Goal: Communication & Community: Participate in discussion

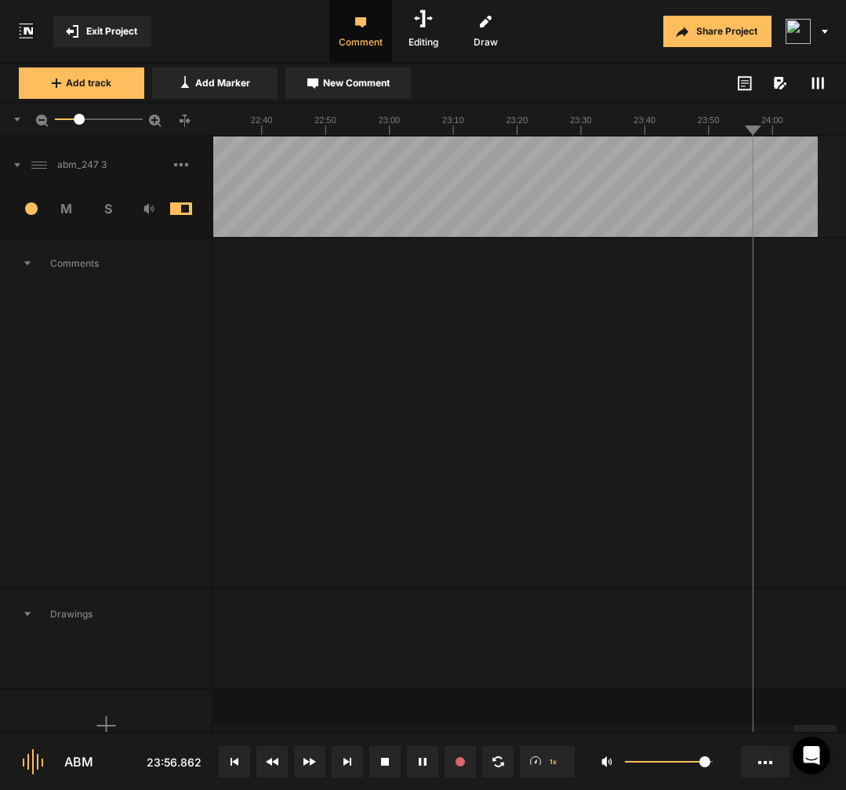
click at [244, 757] on button at bounding box center [234, 761] width 31 height 31
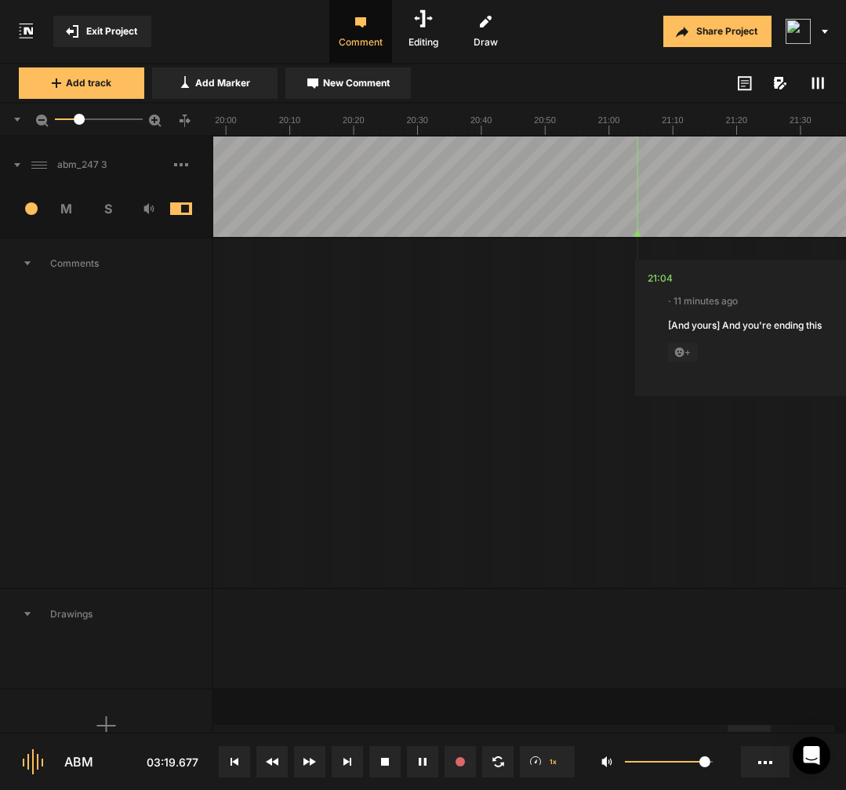
scroll to position [1, 0]
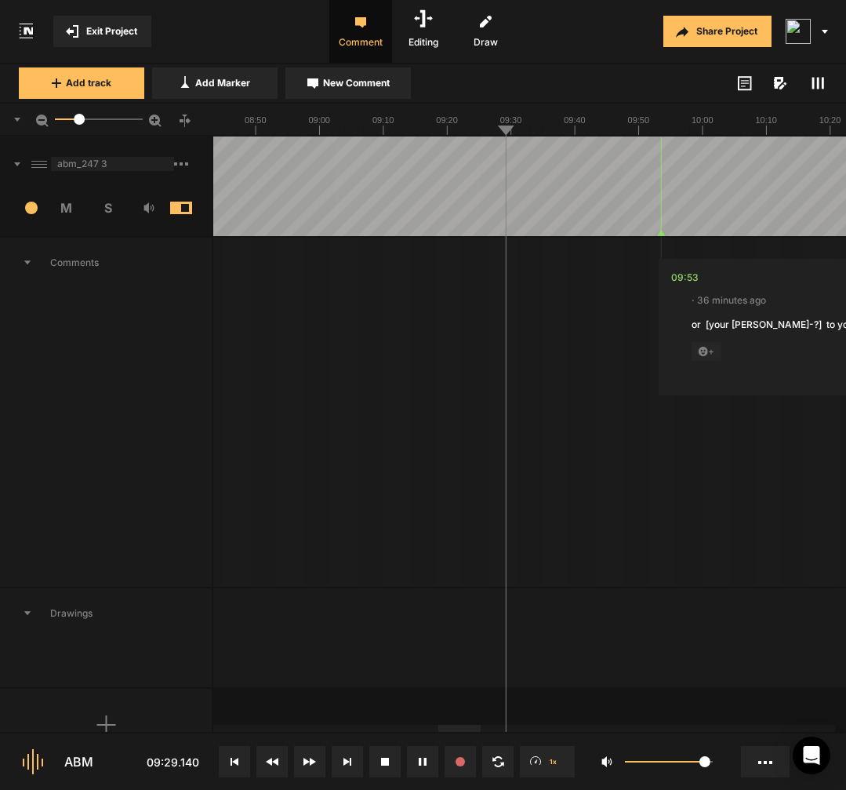
click at [128, 169] on span "abm_247 3" at bounding box center [112, 164] width 123 height 14
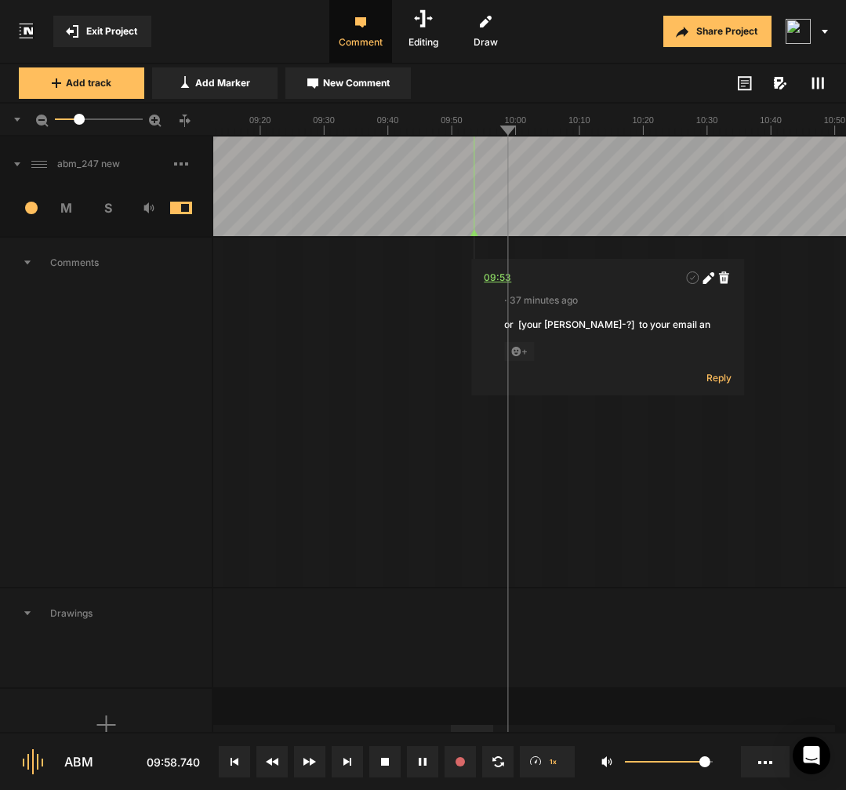
click at [502, 282] on div "09:53" at bounding box center [497, 278] width 27 height 16
click at [710, 279] on icon at bounding box center [707, 279] width 9 height 9
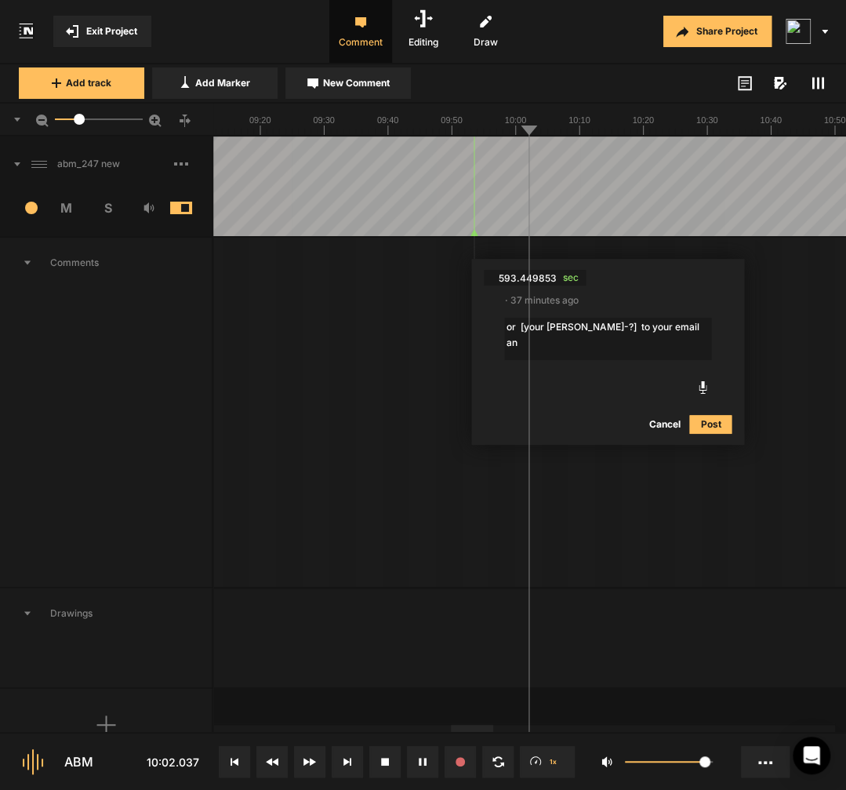
type textarea "or [your tyer-?] to your email and"
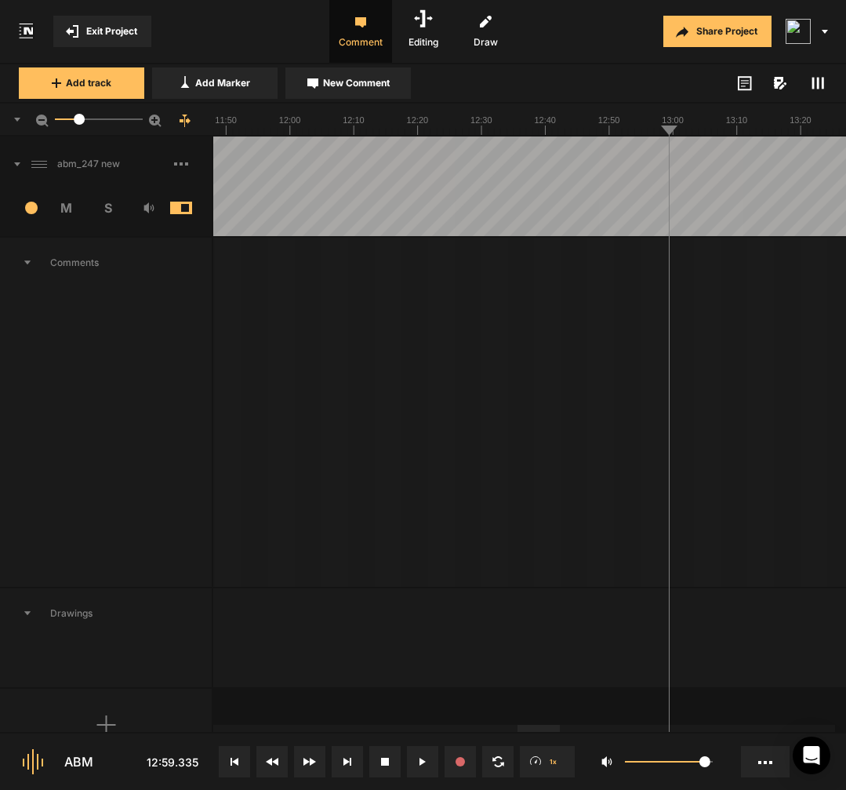
click at [655, 212] on div at bounding box center [313, 186] width 9242 height 100
click at [434, 513] on div "09:53 · 40 minutes ago or [your tyer-?] to your email and + Reply 14:36 · 30 mi…" at bounding box center [313, 412] width 9242 height 349
click at [653, 217] on div at bounding box center [313, 186] width 9242 height 100
click at [642, 217] on div at bounding box center [313, 186] width 9242 height 100
click at [633, 219] on div at bounding box center [313, 186] width 9242 height 100
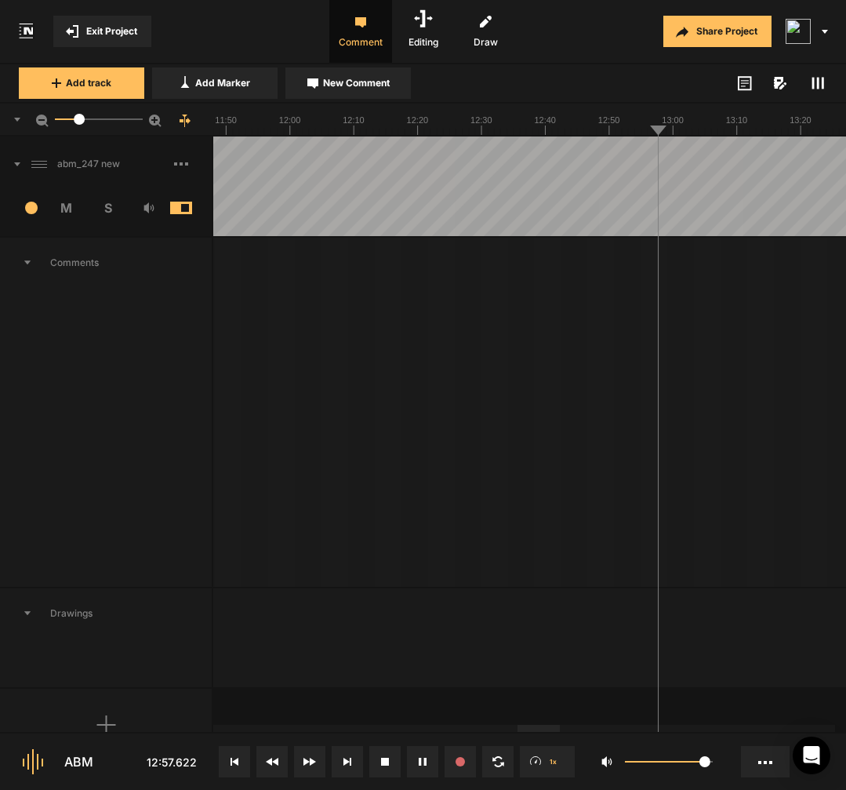
click at [627, 221] on div at bounding box center [313, 186] width 9242 height 100
click at [501, 134] on line at bounding box center [501, 132] width 0 height 6
click at [247, 79] on span "Add Marker" at bounding box center [222, 83] width 55 height 14
click at [526, 278] on div "12:32" at bounding box center [520, 278] width 24 height 16
click at [733, 279] on icon at bounding box center [730, 279] width 9 height 9
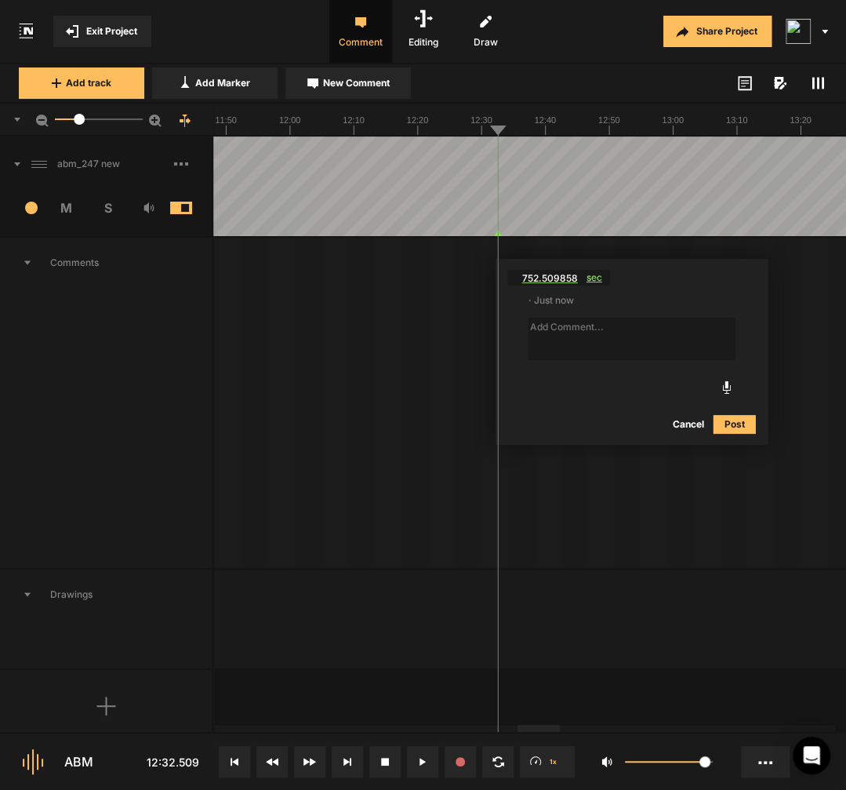
click at [596, 279] on span "sec" at bounding box center [599, 278] width 24 height 16
click at [565, 333] on textarea at bounding box center [632, 339] width 207 height 42
paste textarea "that they increase your health problem"
type textarea "that they increase your health problem"
click at [733, 421] on button "Post" at bounding box center [735, 424] width 42 height 19
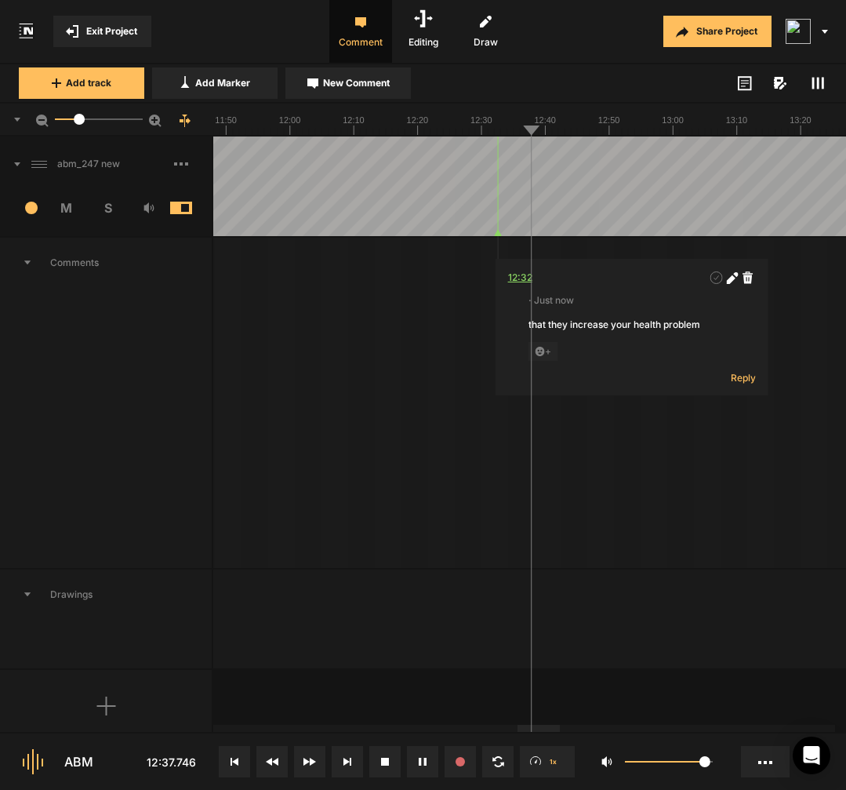
click at [519, 278] on div "12:32" at bounding box center [520, 278] width 24 height 16
click at [471, 216] on div at bounding box center [313, 186] width 9242 height 100
click at [604, 206] on div at bounding box center [313, 186] width 9242 height 100
click at [582, 238] on div "09:53 · 41 minutes ago or [your tyer-?] to your email and + Reply 12:32 · Just …" at bounding box center [313, 403] width 9242 height 330
click at [750, 280] on icon at bounding box center [748, 277] width 10 height 12
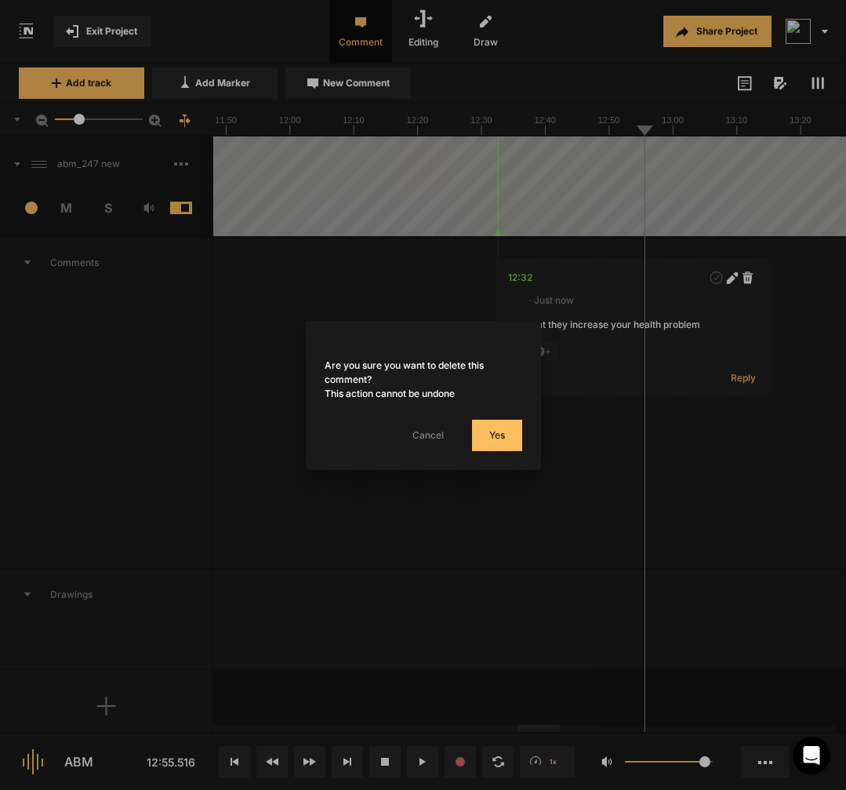
click at [508, 435] on button "Yes" at bounding box center [497, 435] width 50 height 31
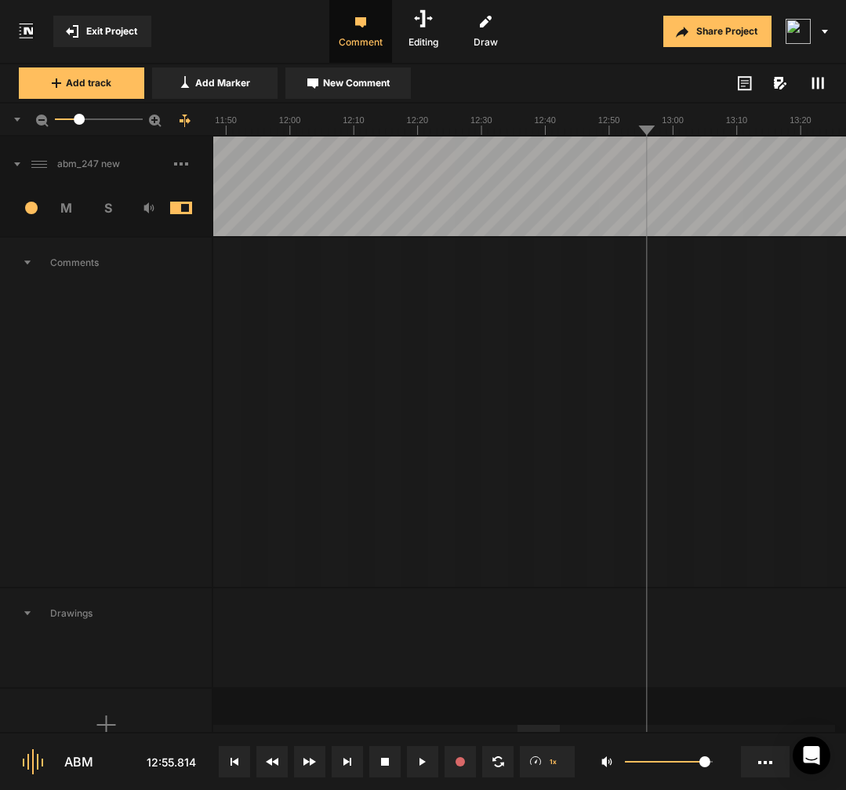
click at [671, 241] on html "Exit Project Comment Editing Draw Share Project Add track Add Marker New Commen…" at bounding box center [423, 395] width 846 height 790
click at [665, 235] on div at bounding box center [313, 186] width 9242 height 100
click at [640, 216] on div at bounding box center [313, 186] width 9242 height 100
click at [341, 83] on span "New Comment" at bounding box center [356, 83] width 67 height 14
click at [559, 276] on div "12:57" at bounding box center [555, 279] width 24 height 16
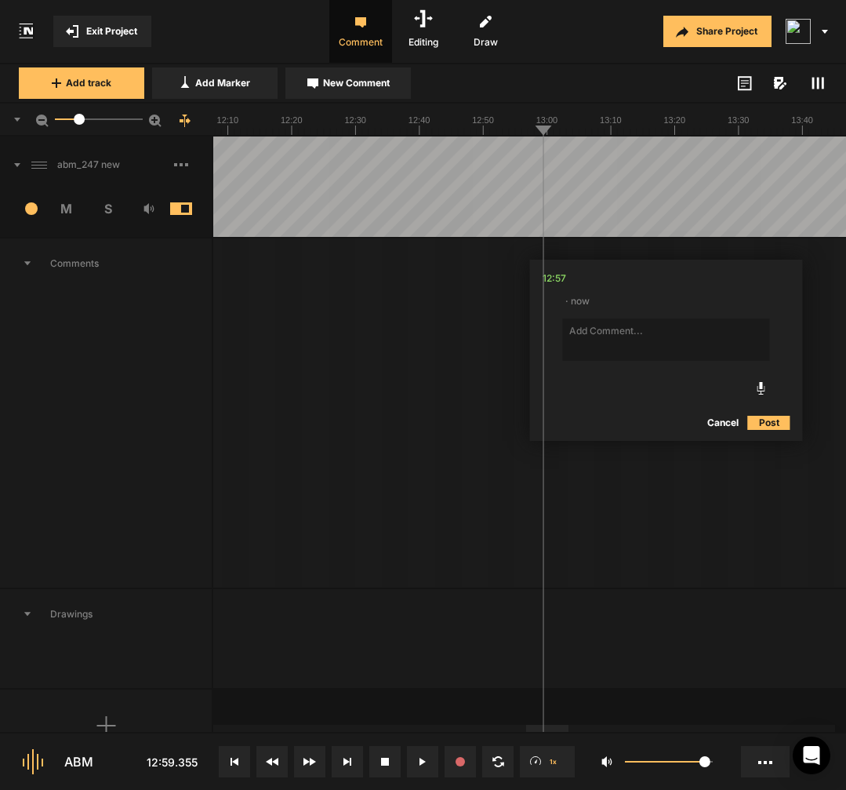
click at [493, 396] on div "09:53 · 42 minutes ago or [your tyer-?] to your email and + Reply 14:36 · 33 mi…" at bounding box center [187, 412] width 9242 height 349
click at [727, 425] on button "Cancel" at bounding box center [723, 422] width 50 height 19
click at [517, 217] on div at bounding box center [187, 186] width 9242 height 100
click at [511, 219] on div at bounding box center [187, 186] width 9242 height 100
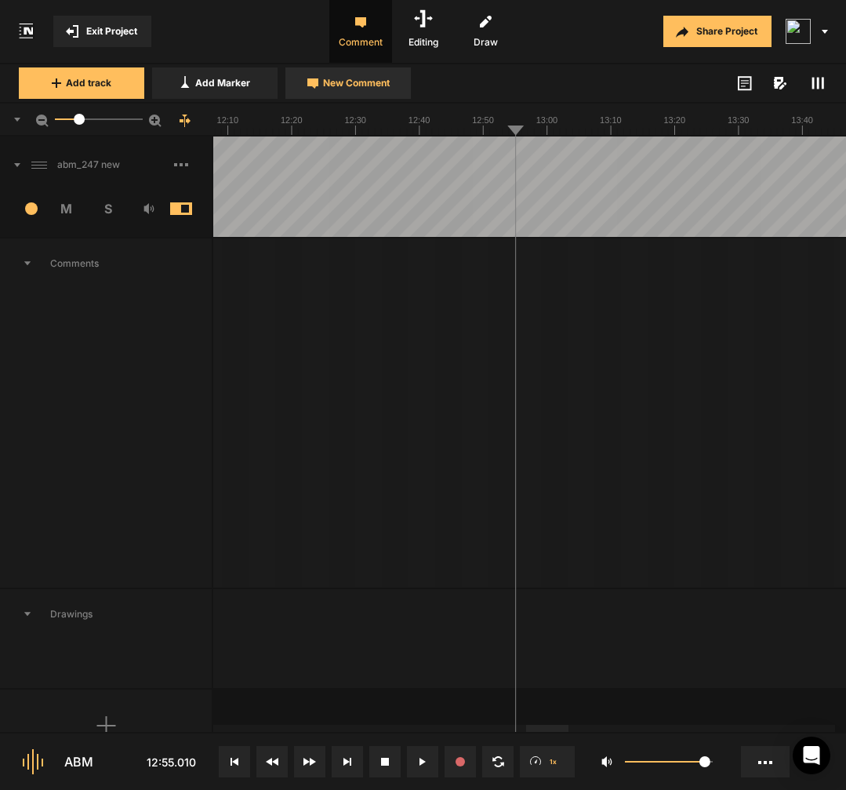
click at [384, 83] on span "New Comment" at bounding box center [356, 83] width 67 height 14
type textarea "that they increase your health problem"
click at [557, 333] on textarea "that they increase your health problem" at bounding box center [651, 339] width 207 height 42
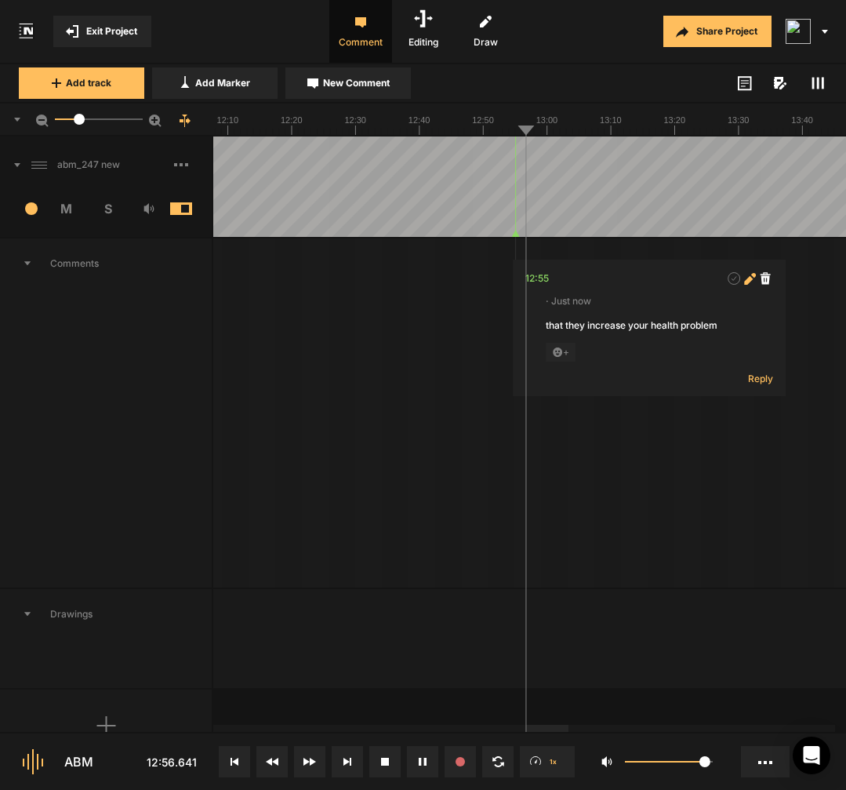
click at [751, 282] on icon at bounding box center [750, 279] width 12 height 12
click at [552, 327] on textarea "that they increase your health problem" at bounding box center [649, 339] width 207 height 42
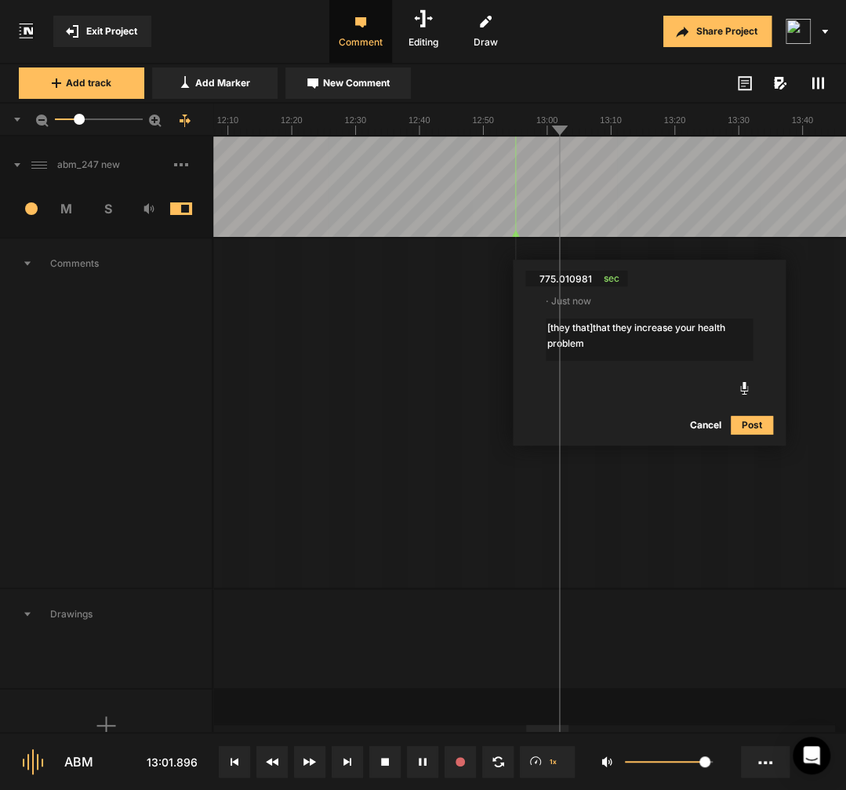
type textarea "[they that] that they increase your health problem"
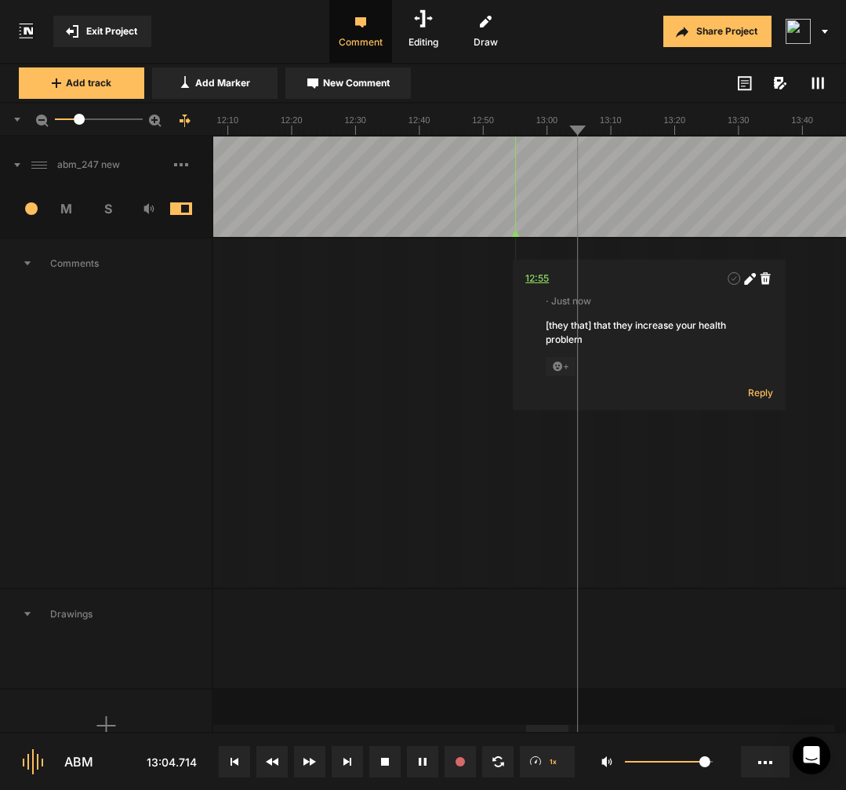
click at [542, 278] on div "12:55" at bounding box center [538, 279] width 24 height 16
click at [539, 278] on div "12:55" at bounding box center [538, 279] width 24 height 16
click at [752, 281] on icon at bounding box center [750, 279] width 12 height 12
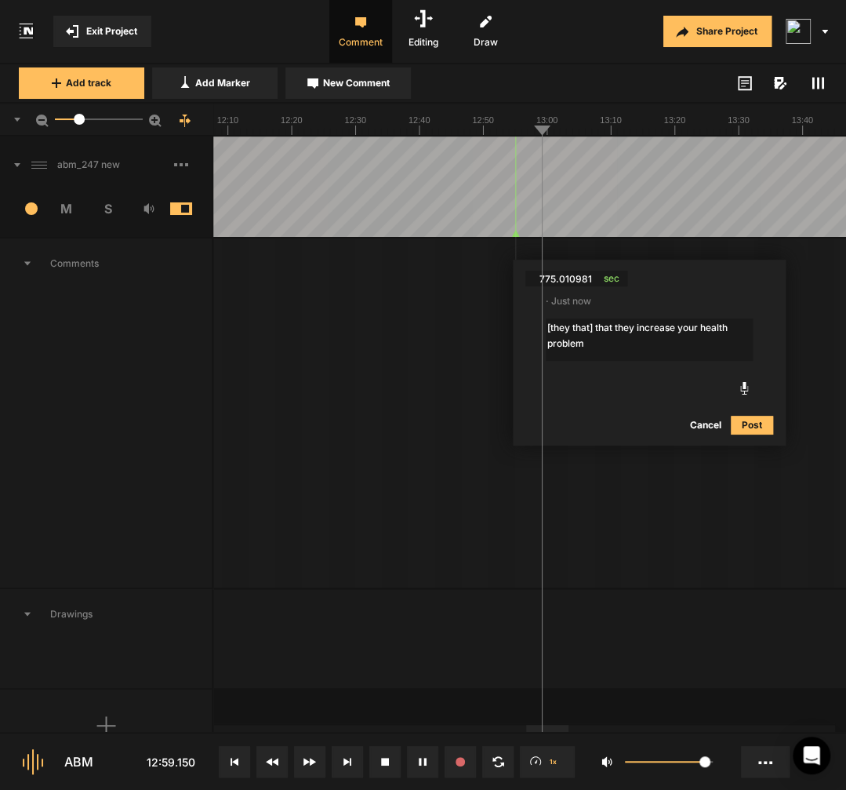
click at [593, 329] on textarea "[they that] that they increase your health problem" at bounding box center [649, 339] width 207 height 42
type textarea "[they that] i that they increase your health problem"
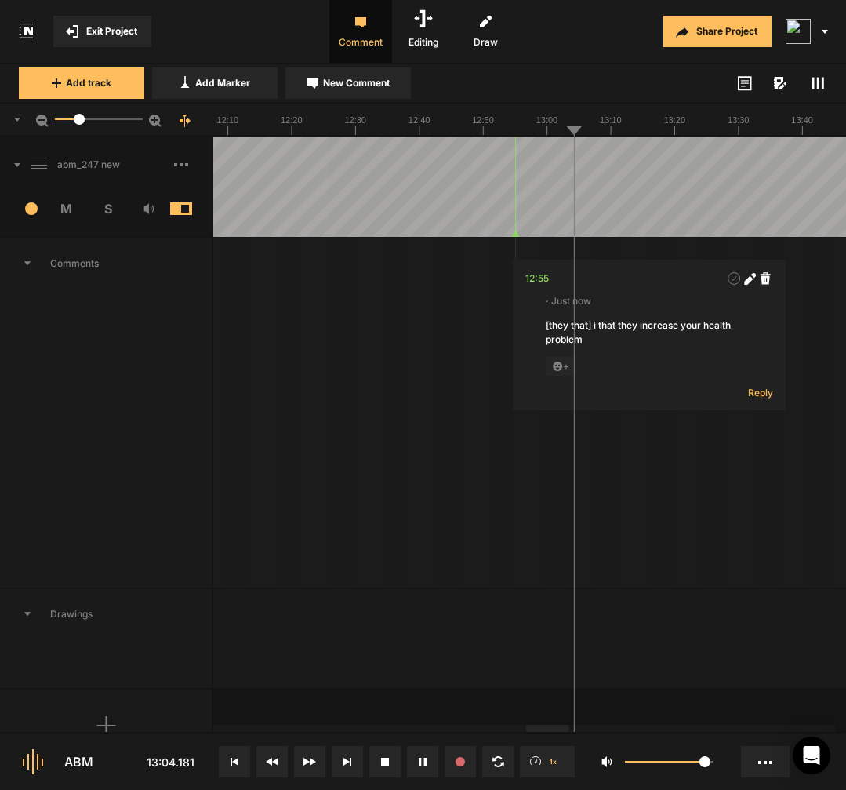
click at [744, 279] on icon at bounding box center [750, 279] width 12 height 12
click at [603, 325] on textarea "[they that] i that they increase your health problem" at bounding box center [649, 339] width 207 height 42
type textarea "[they that i] that they increase your health problem"
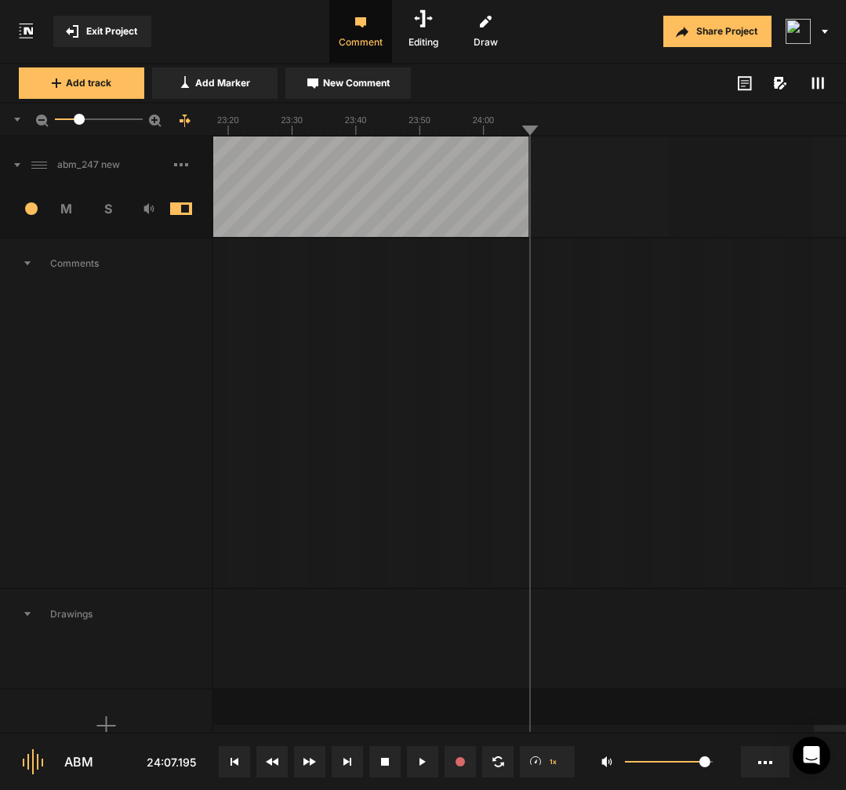
click at [191, 164] on span at bounding box center [193, 164] width 38 height 25
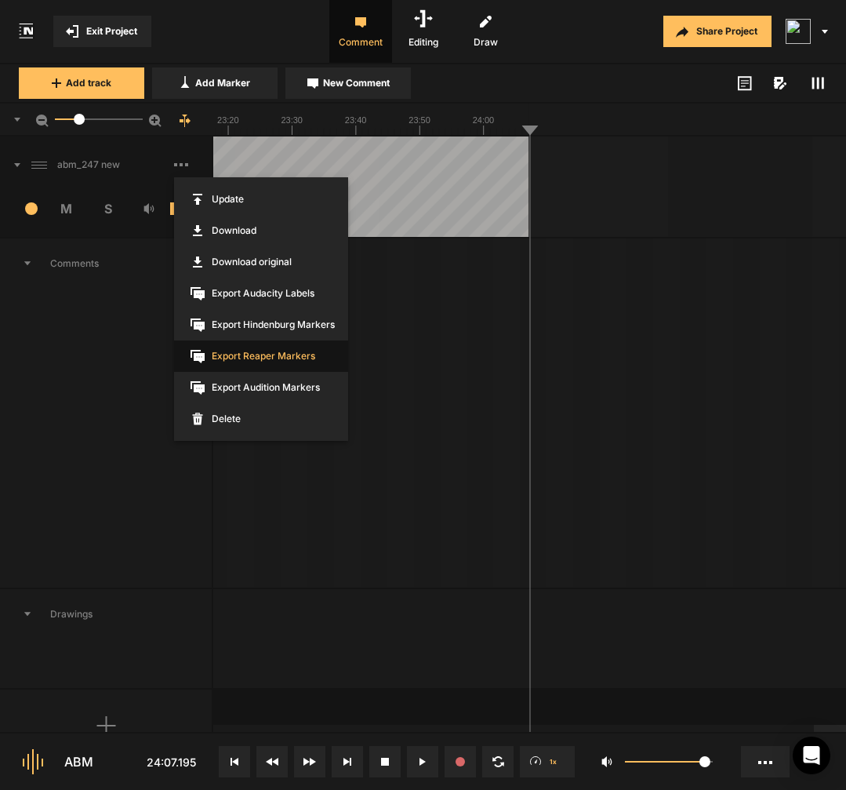
click at [251, 353] on span "Export Reaper Markers" at bounding box center [261, 355] width 174 height 31
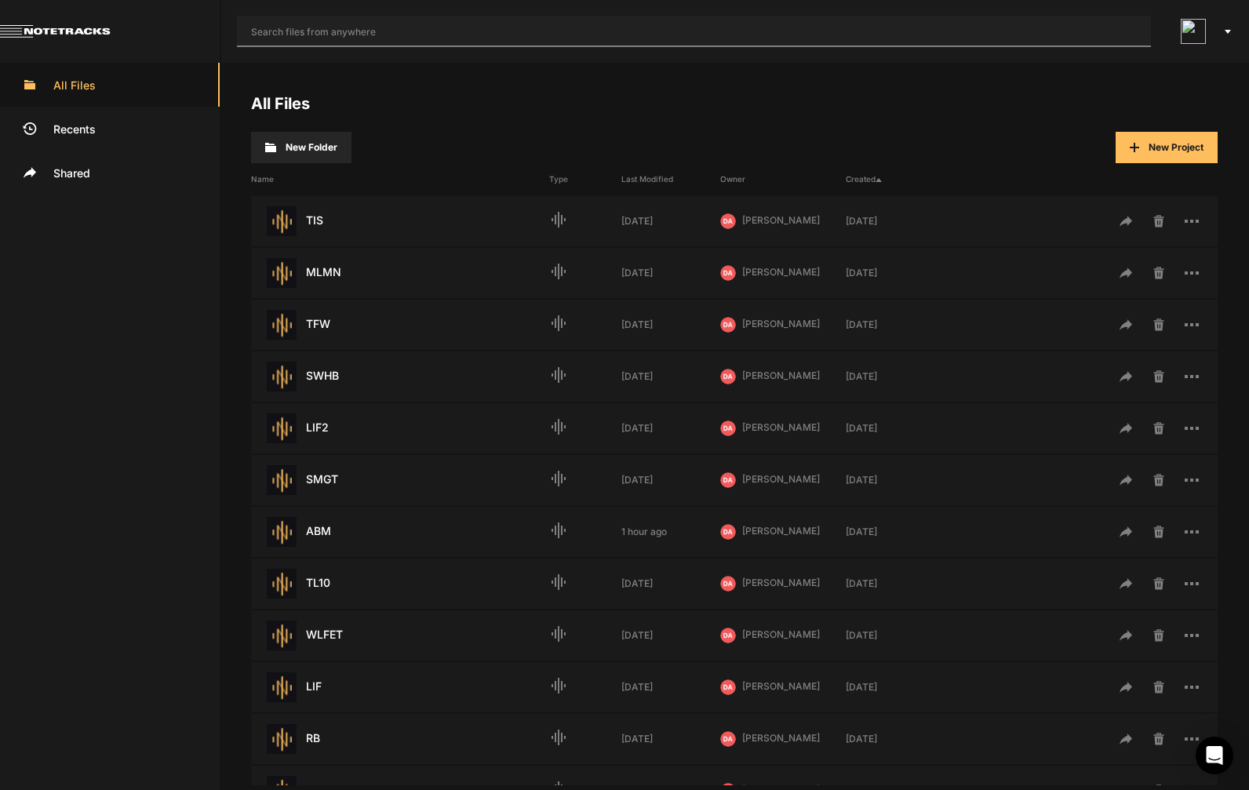
click at [773, 35] on input "text" at bounding box center [694, 31] width 914 height 31
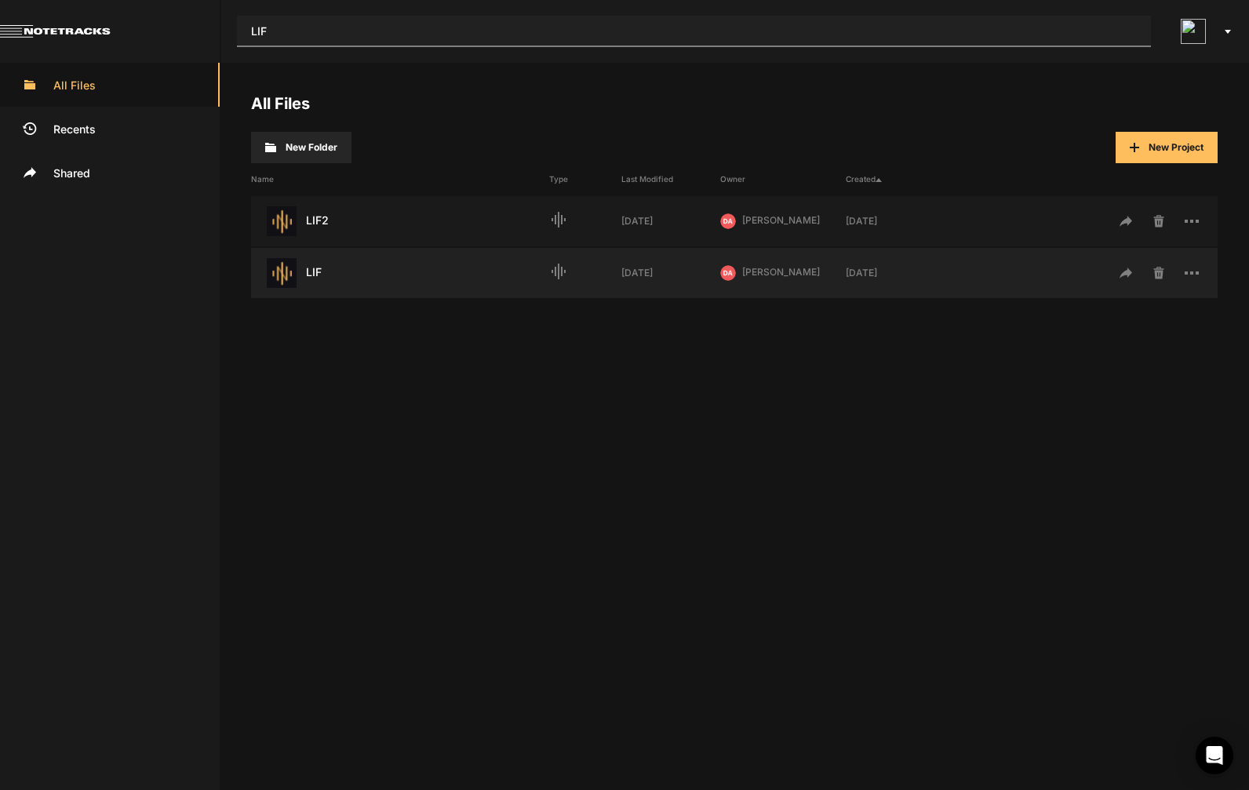
type input "LIF"
click at [501, 267] on div "LIF Last Modified: 1 week ago" at bounding box center [400, 273] width 298 height 30
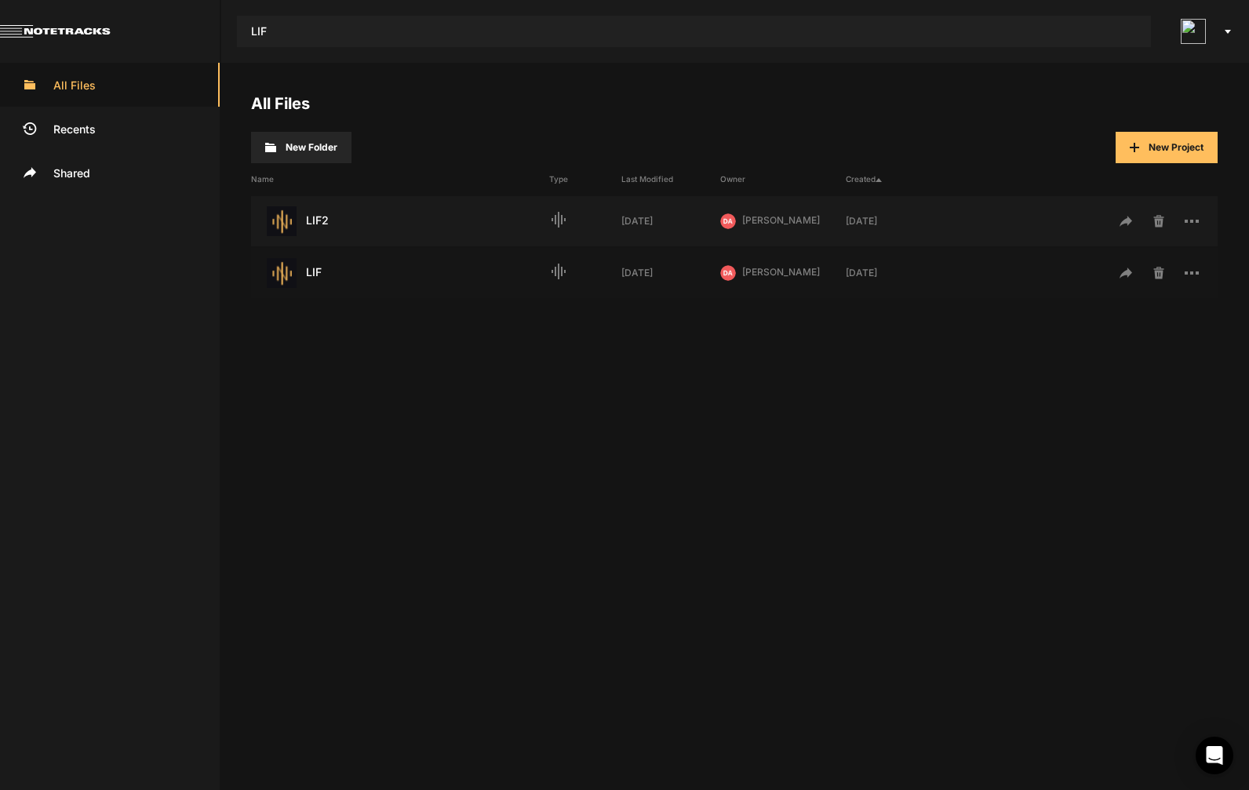
click at [507, 260] on div "LIF Last Modified: 1 week ago" at bounding box center [400, 273] width 298 height 30
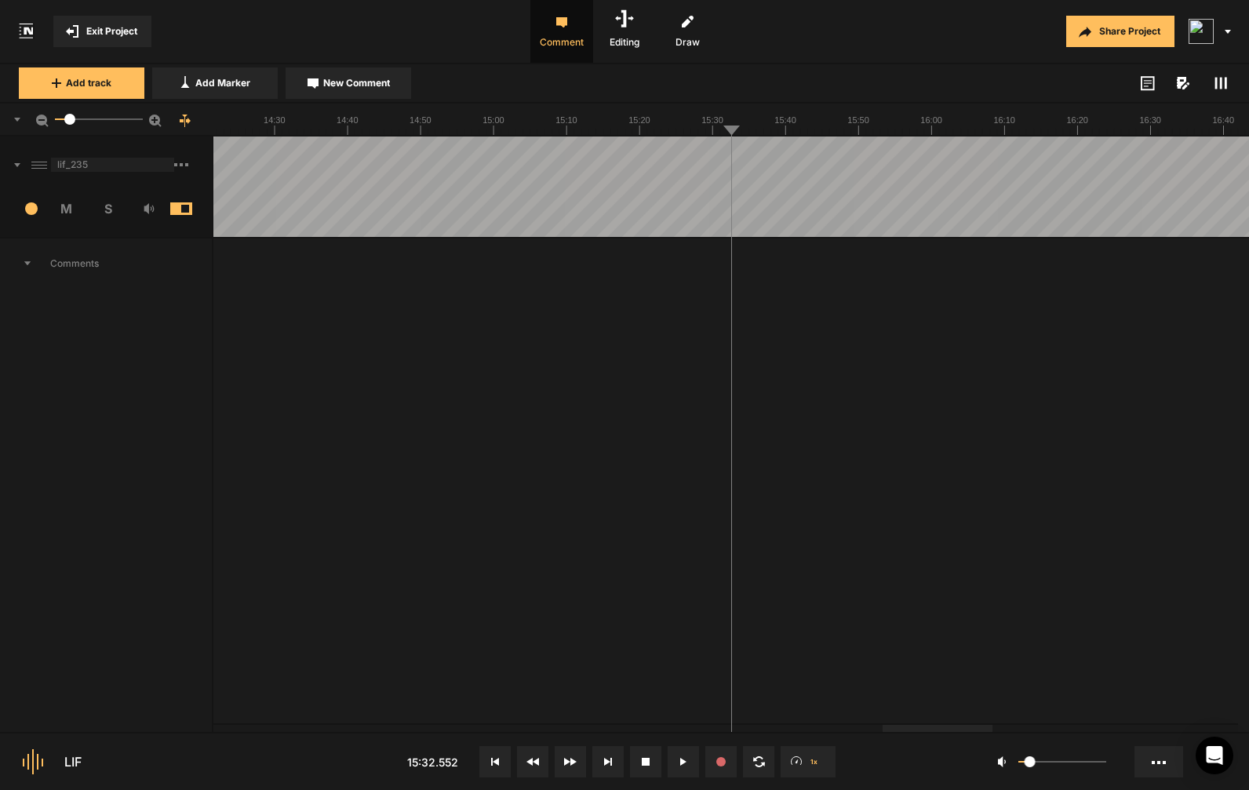
click at [172, 166] on span "lif_235" at bounding box center [112, 165] width 123 height 14
click at [187, 173] on span at bounding box center [193, 164] width 38 height 25
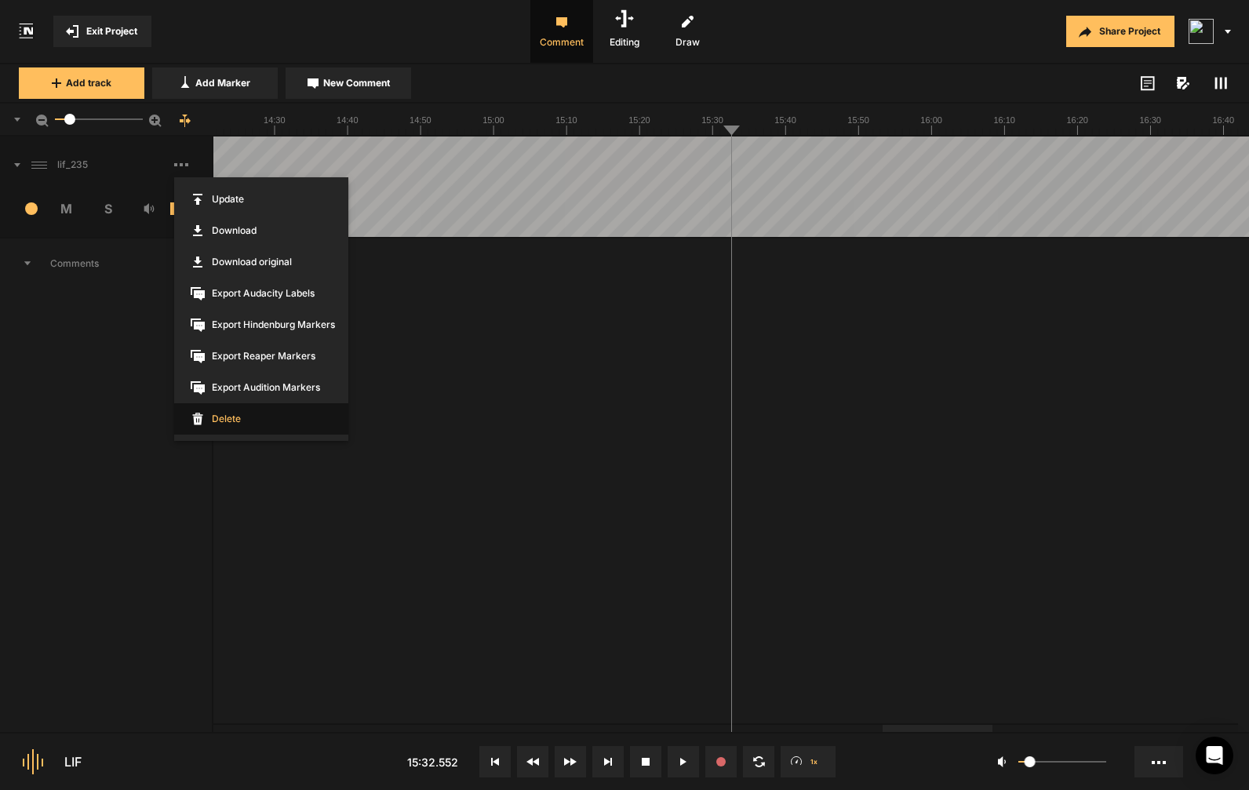
click at [230, 418] on span "Delete" at bounding box center [261, 418] width 174 height 31
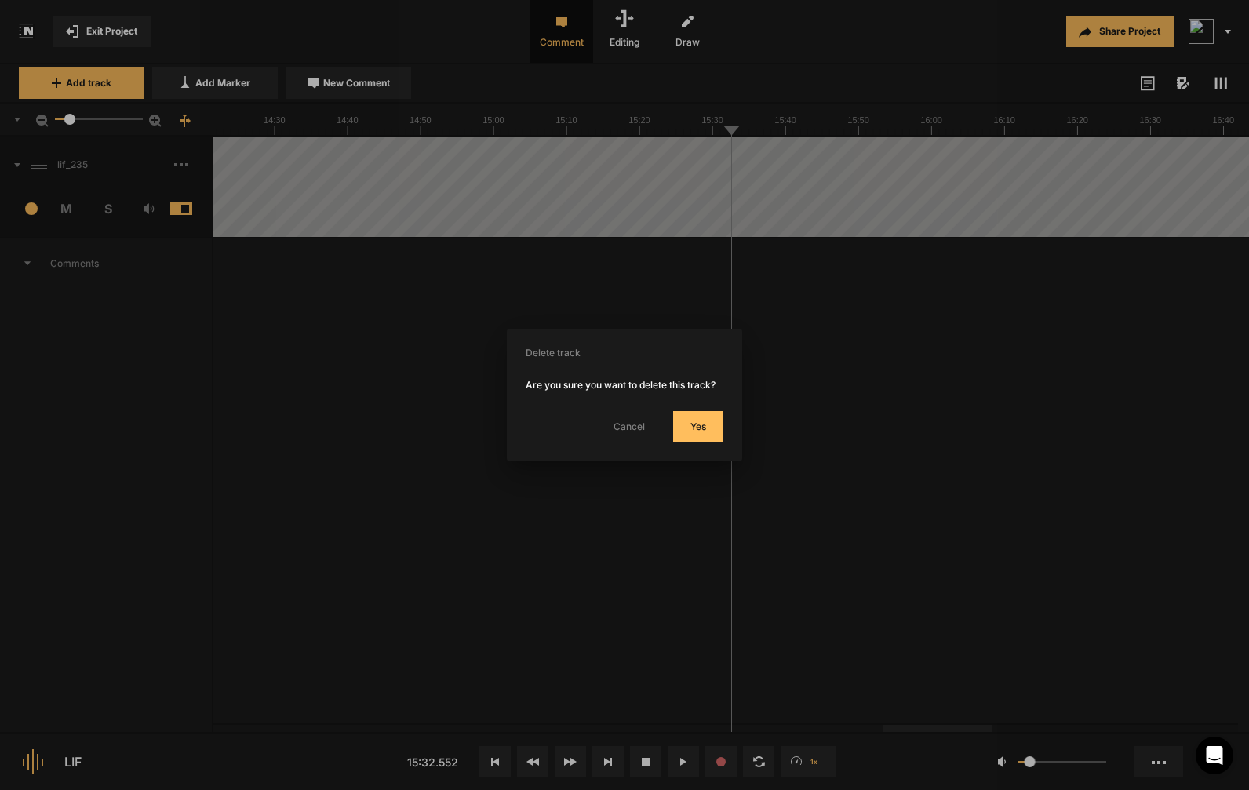
click at [700, 435] on button "Yes" at bounding box center [698, 426] width 50 height 31
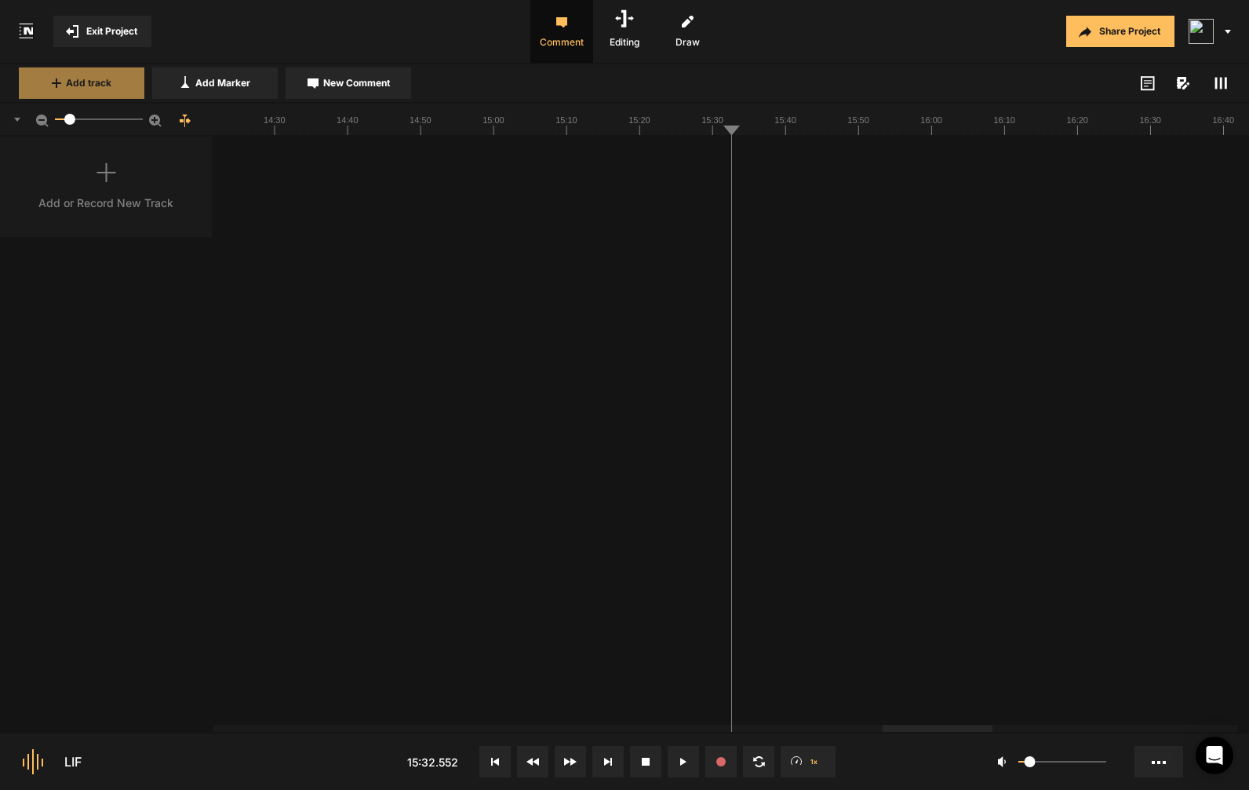
click at [76, 96] on button "Add track" at bounding box center [82, 82] width 126 height 31
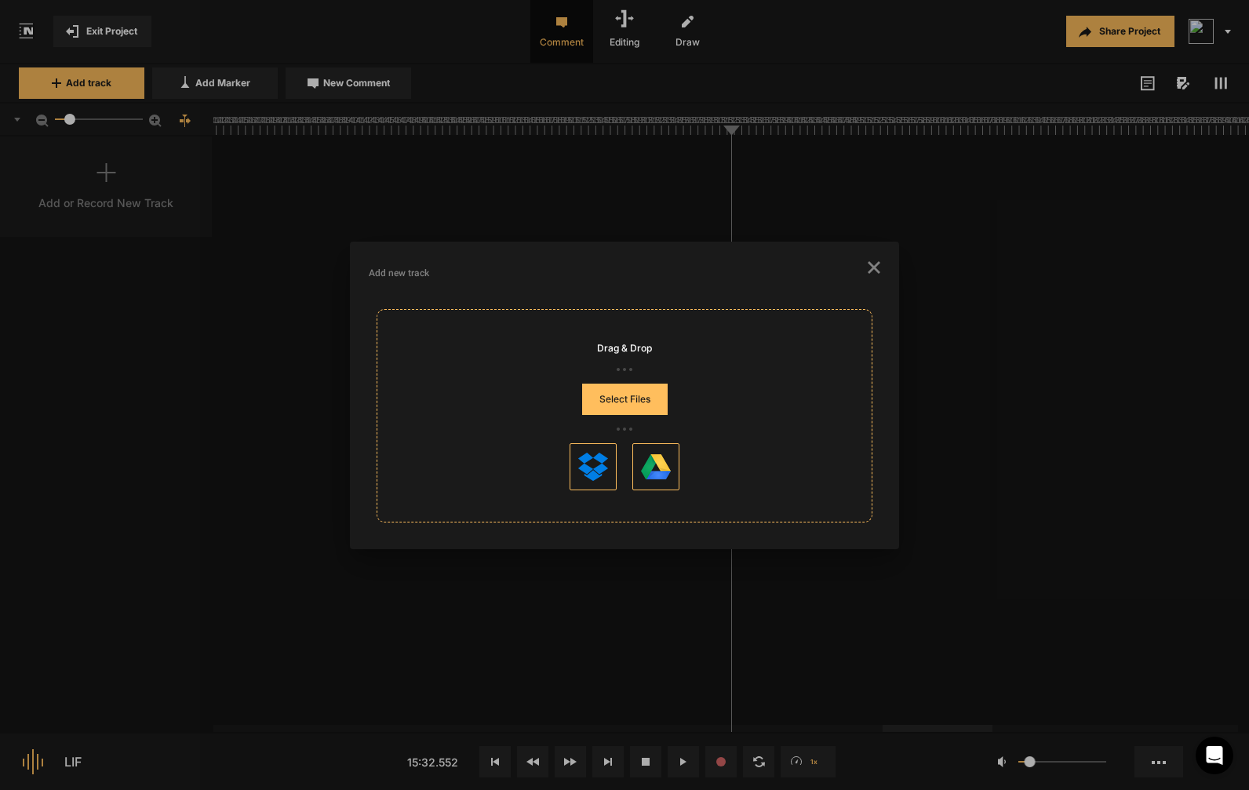
click at [613, 403] on button "Select Files" at bounding box center [625, 399] width 86 height 31
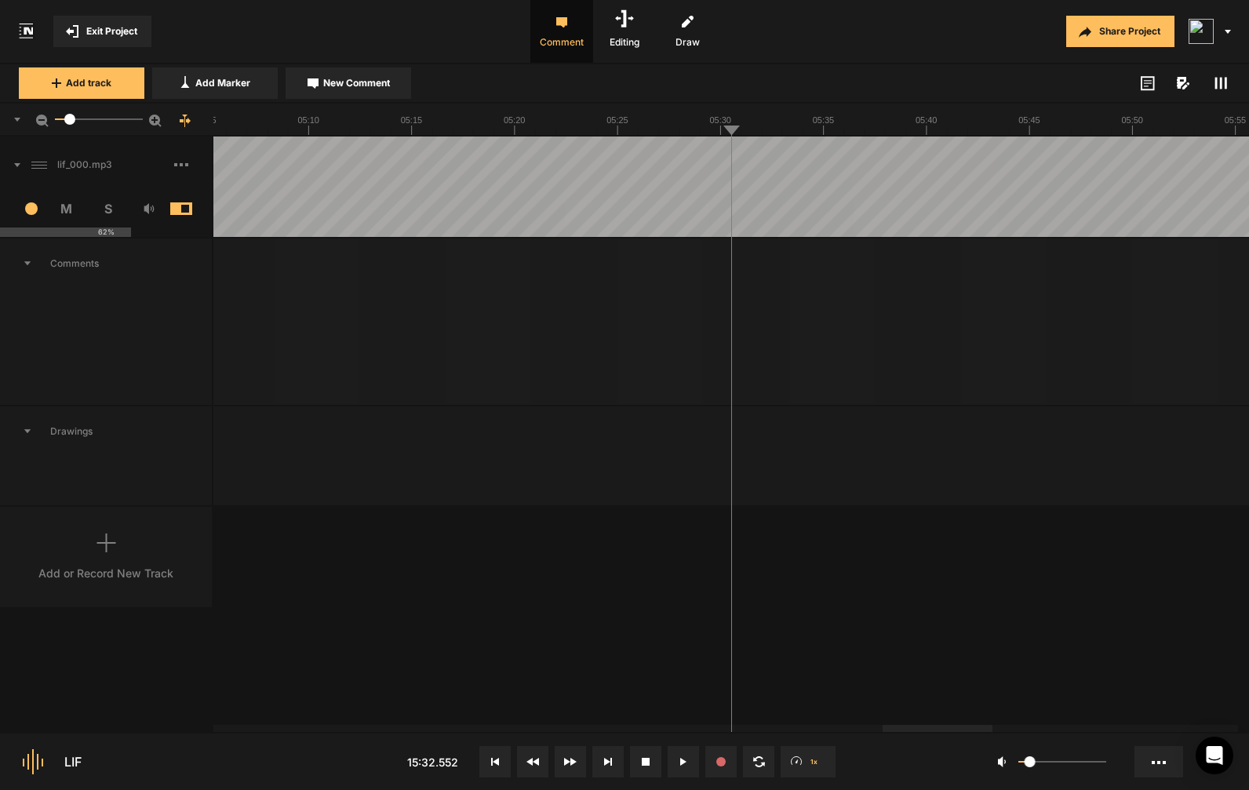
click at [495, 761] on icon at bounding box center [495, 762] width 8 height 8
click at [679, 756] on button at bounding box center [683, 761] width 31 height 31
click at [501, 746] on button at bounding box center [494, 761] width 31 height 31
click at [487, 771] on button at bounding box center [494, 761] width 31 height 31
click at [489, 760] on button at bounding box center [494, 761] width 31 height 31
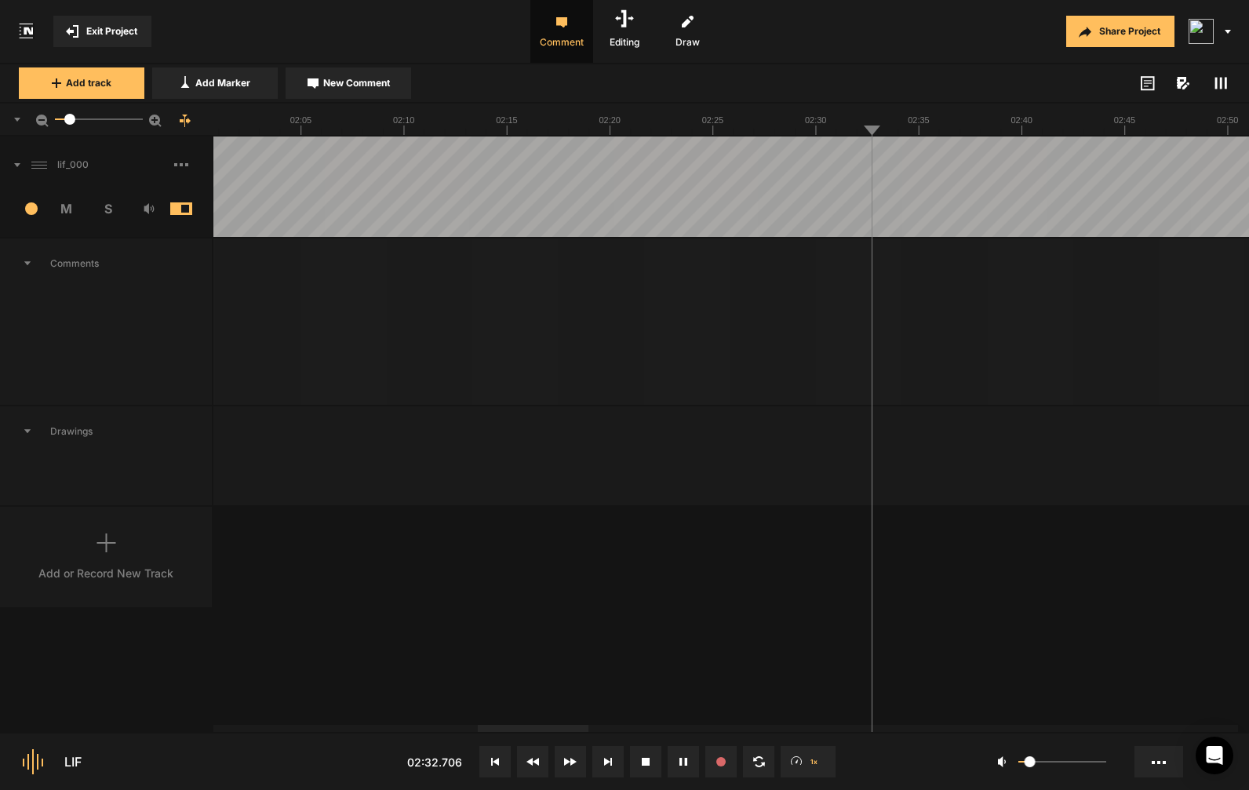
click at [490, 752] on button at bounding box center [494, 761] width 31 height 31
click at [504, 757] on button at bounding box center [494, 761] width 31 height 31
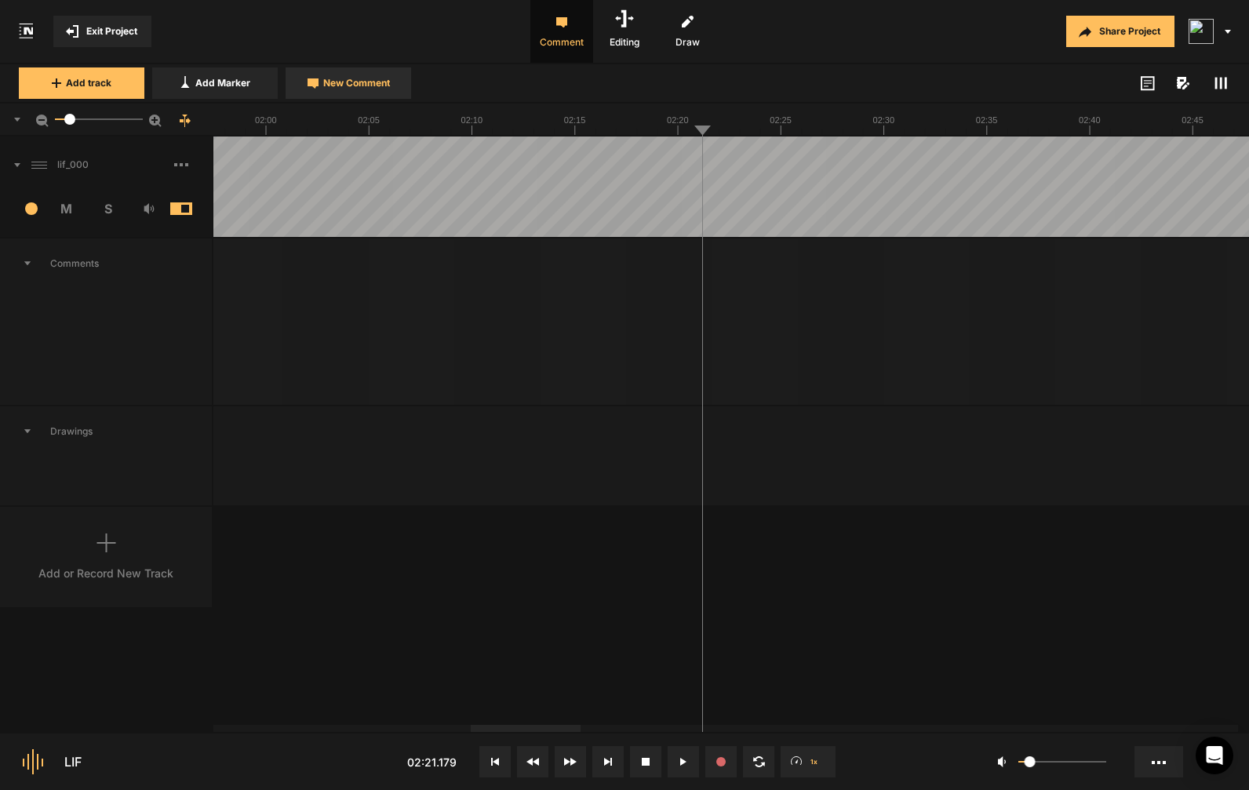
click at [396, 78] on button "New Comment" at bounding box center [349, 82] width 126 height 31
type textarea "uhm"
click at [357, 85] on span "New Comment" at bounding box center [356, 83] width 67 height 14
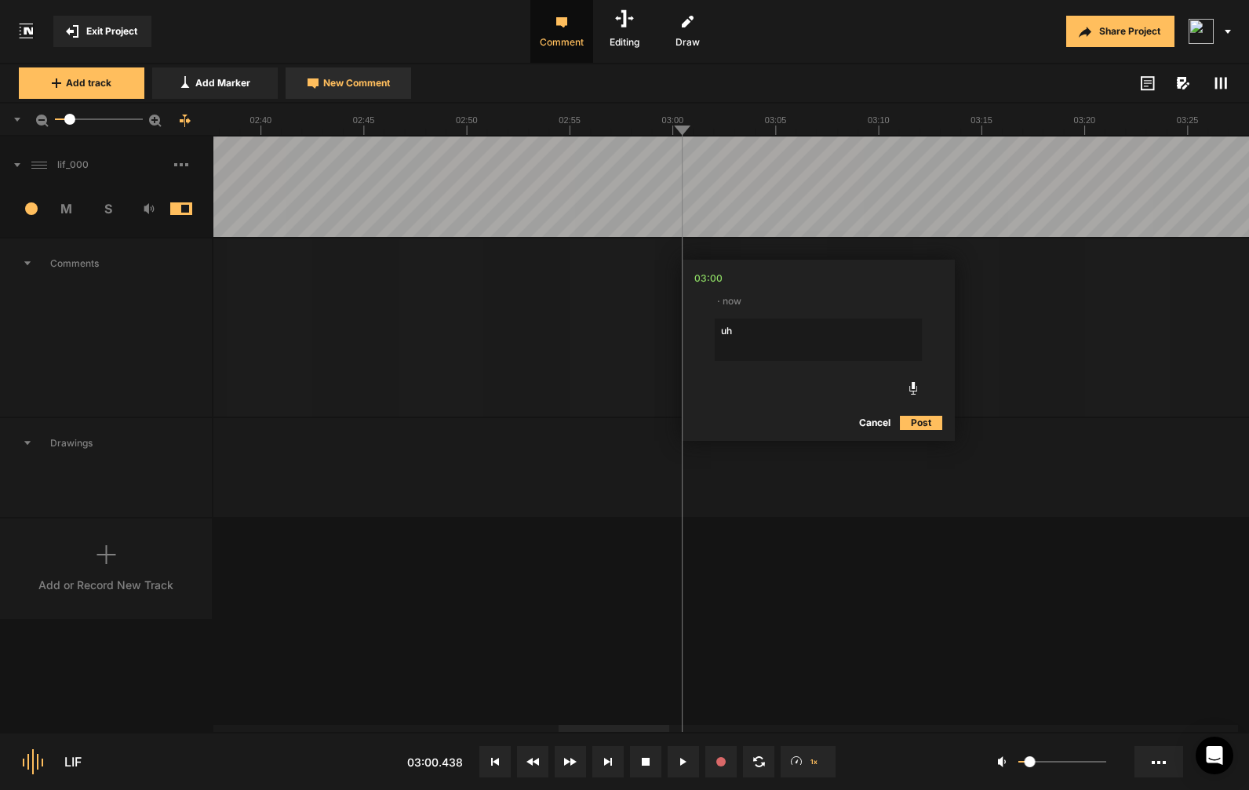
type textarea "uhm"
click at [181, 161] on span at bounding box center [193, 164] width 38 height 25
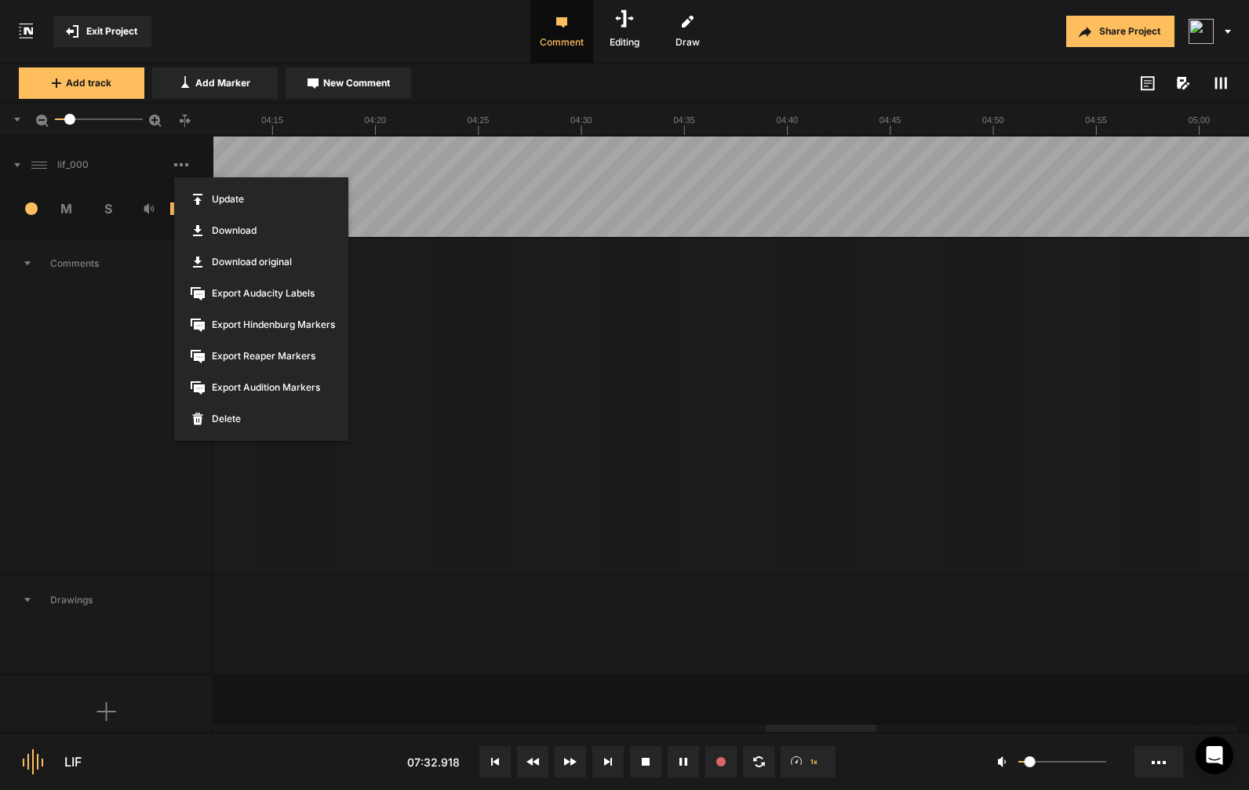
click at [774, 482] on div at bounding box center [624, 395] width 1249 height 790
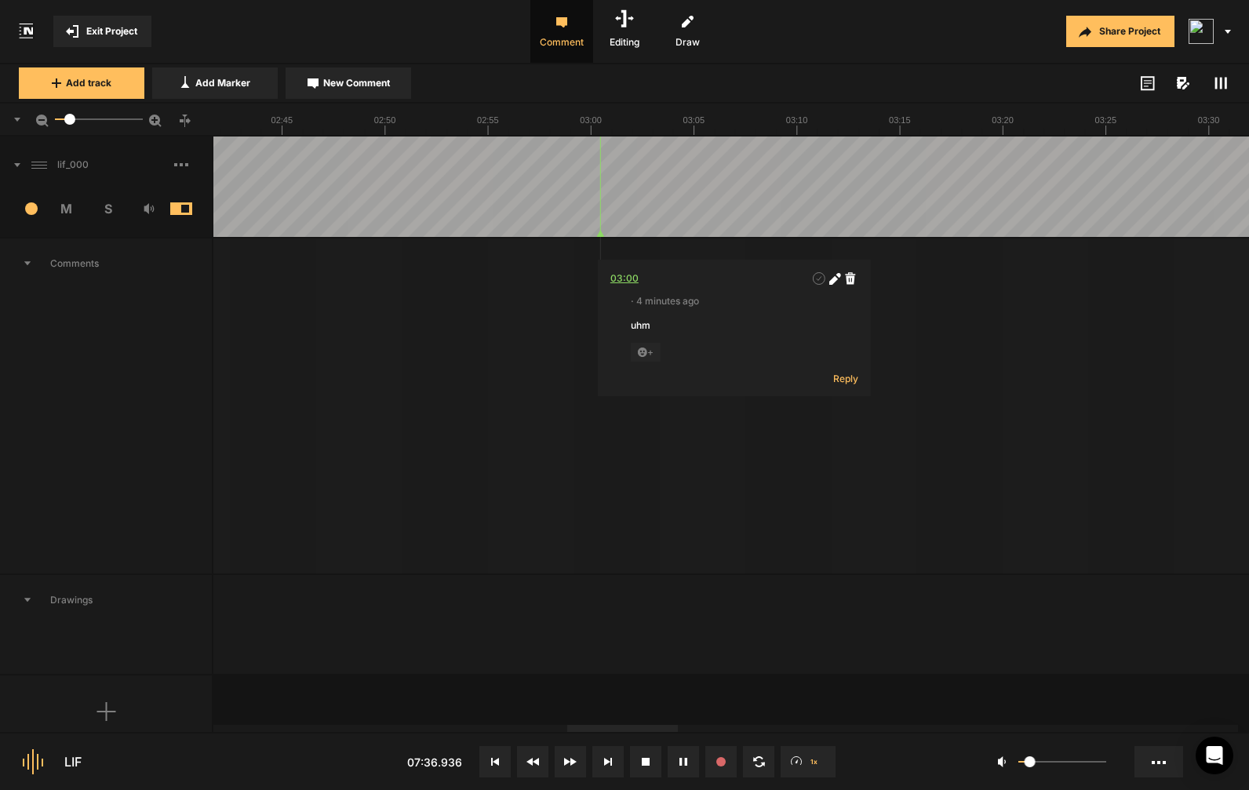
click at [628, 276] on div "03:00" at bounding box center [624, 279] width 28 height 16
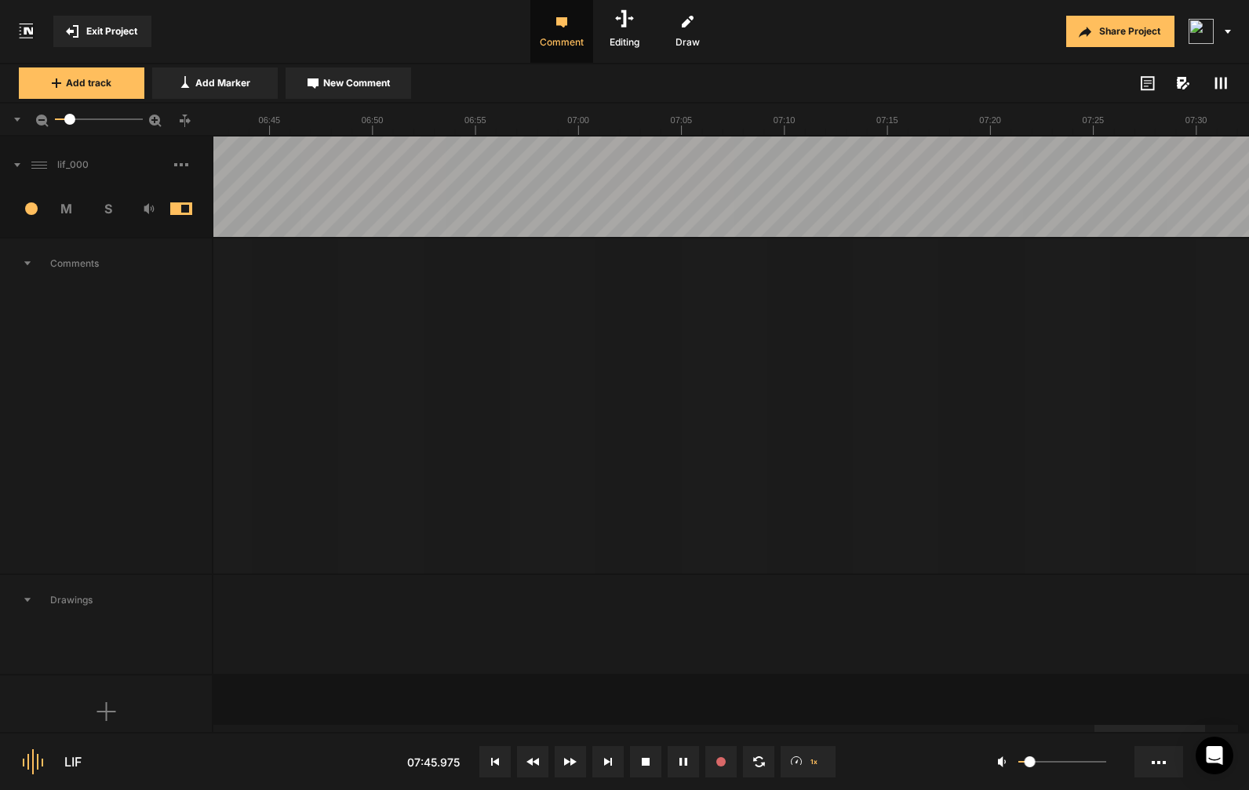
click at [179, 169] on span at bounding box center [193, 164] width 38 height 25
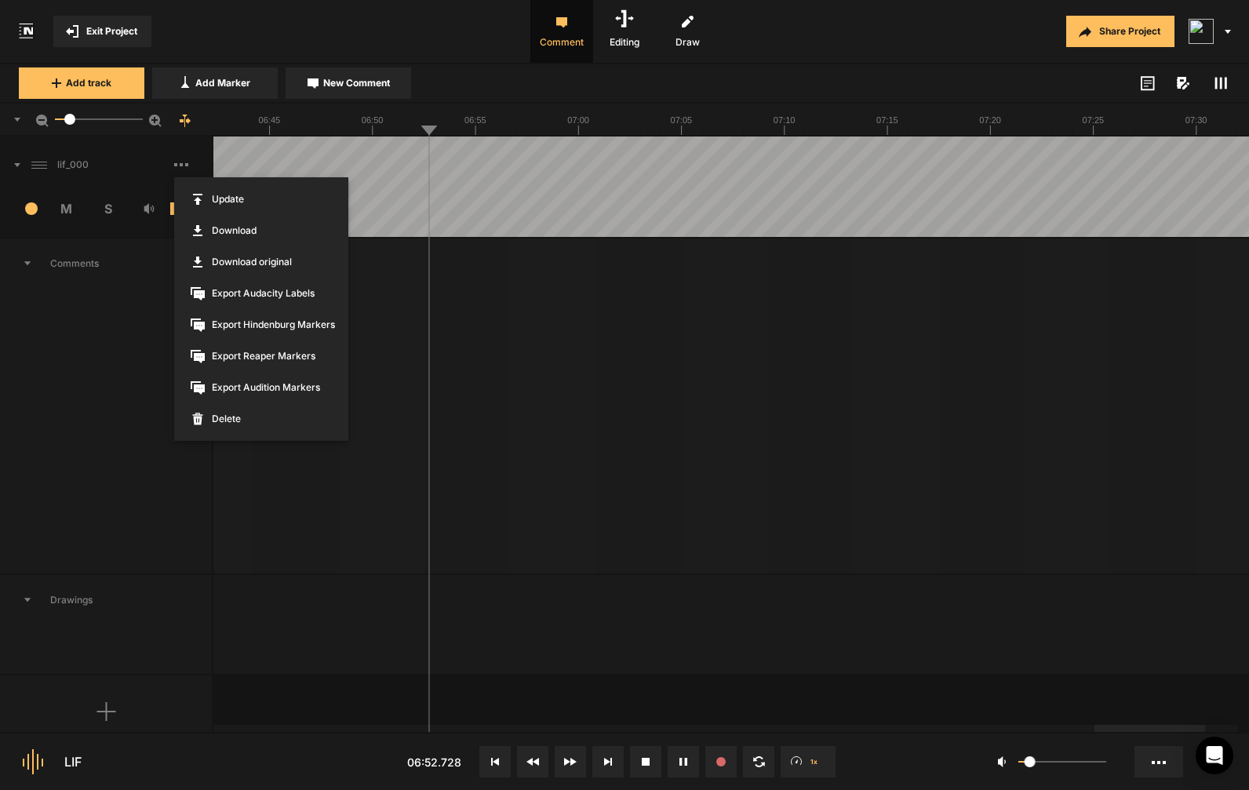
click at [260, 167] on div at bounding box center [624, 395] width 1249 height 790
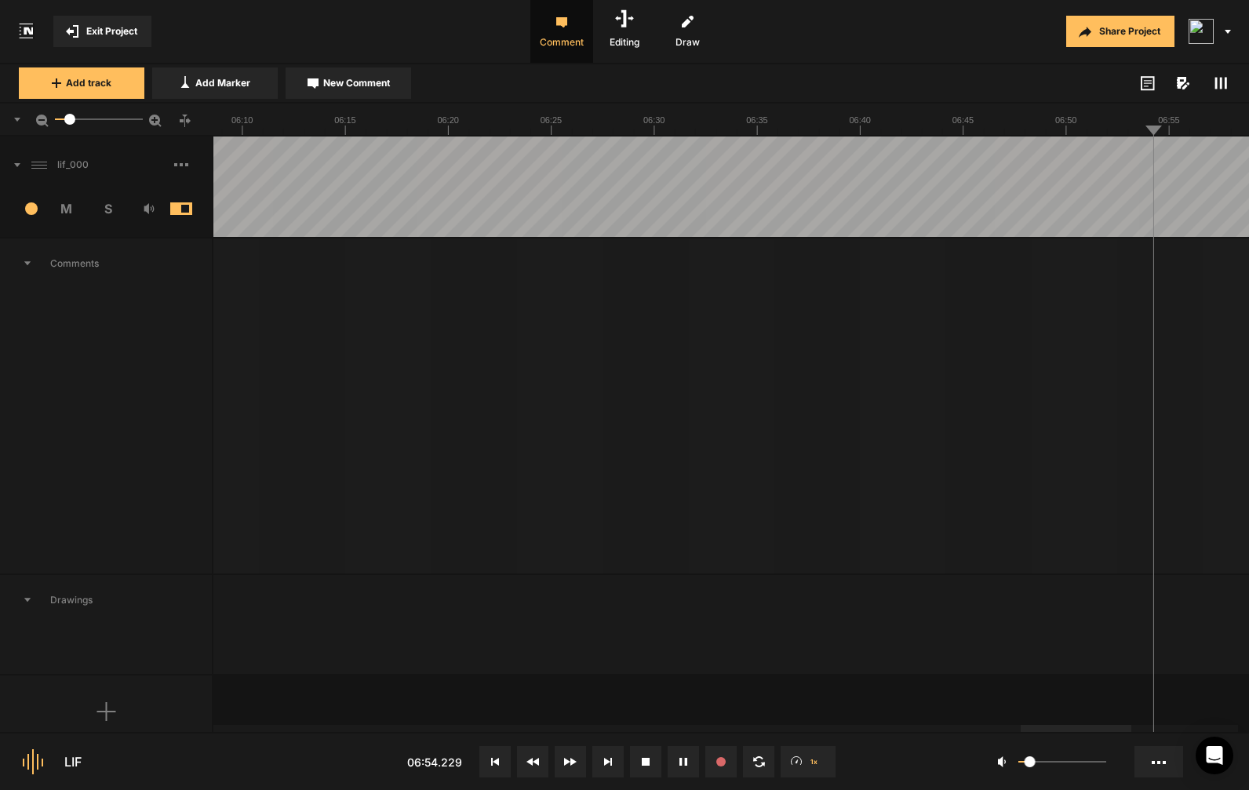
click at [43, 122] on icon at bounding box center [42, 121] width 13 height 13
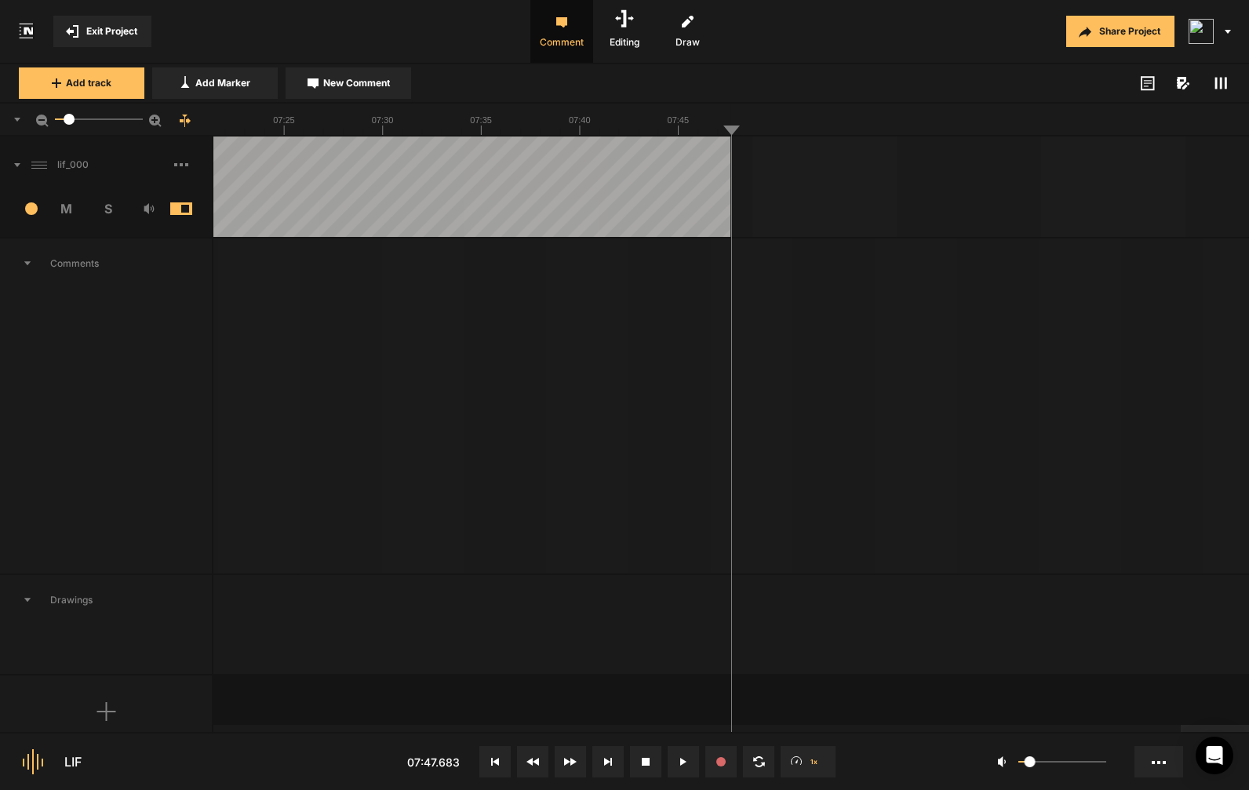
click at [190, 159] on span at bounding box center [193, 164] width 38 height 25
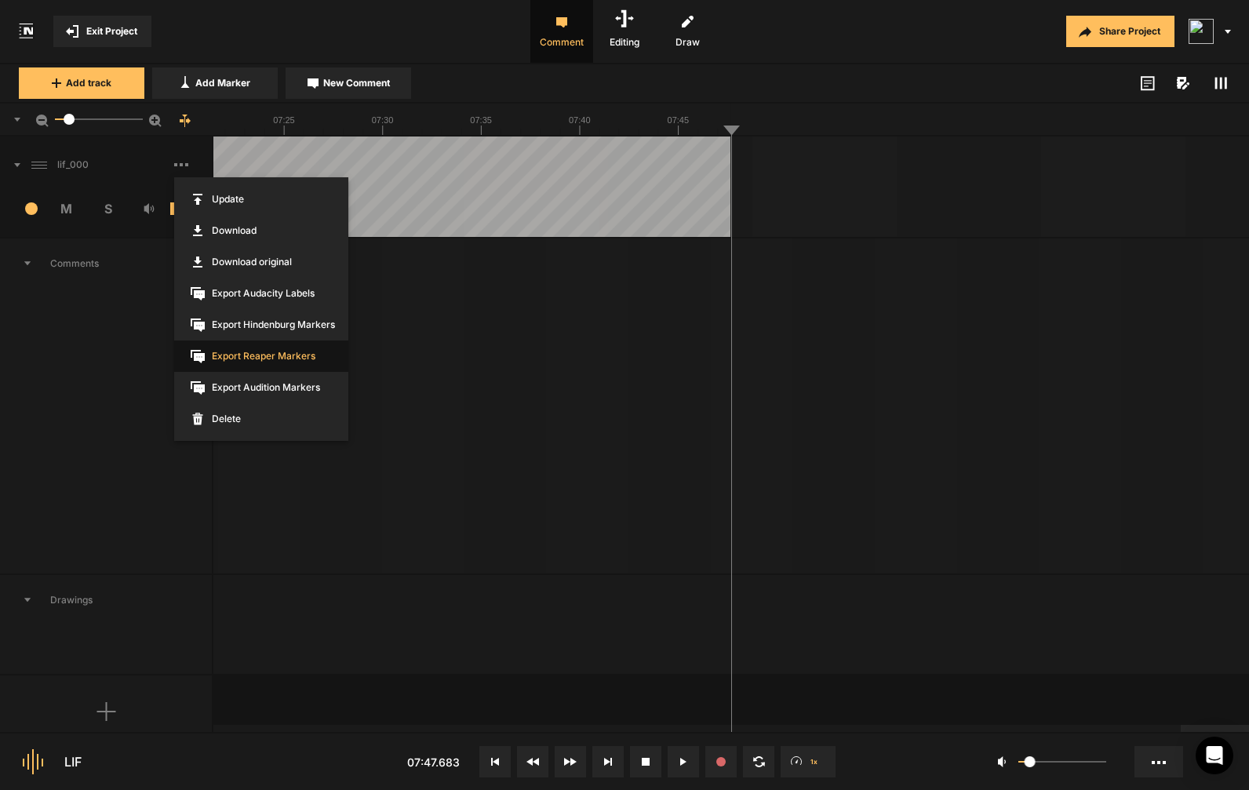
click at [253, 353] on span "Export Reaper Markers" at bounding box center [261, 355] width 174 height 31
